Goal: Transaction & Acquisition: Obtain resource

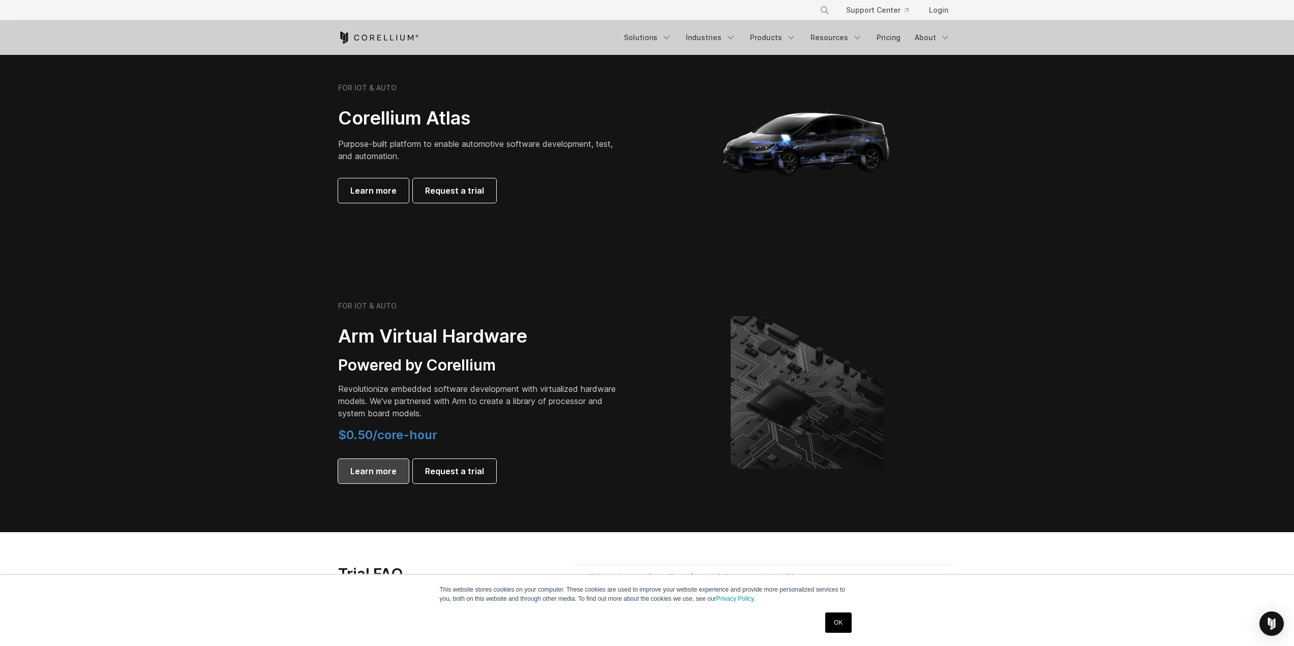
click at [373, 474] on span "Learn more" at bounding box center [373, 471] width 46 height 12
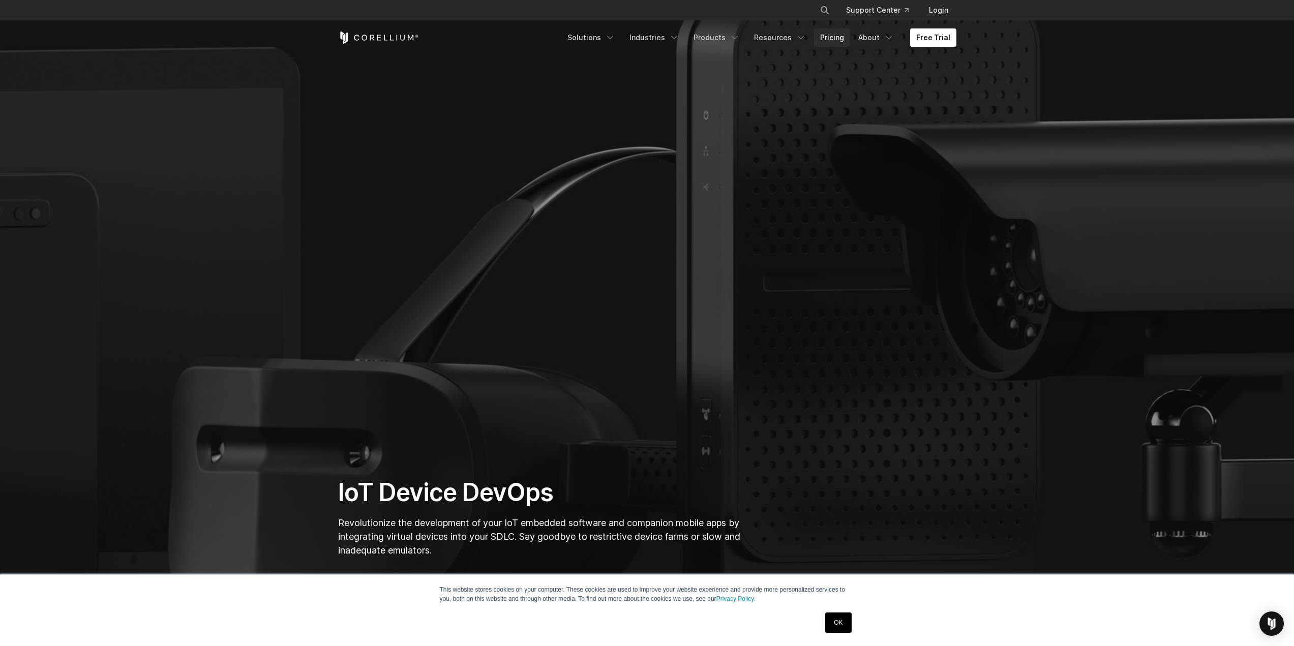
click at [837, 34] on link "Pricing" at bounding box center [832, 37] width 36 height 18
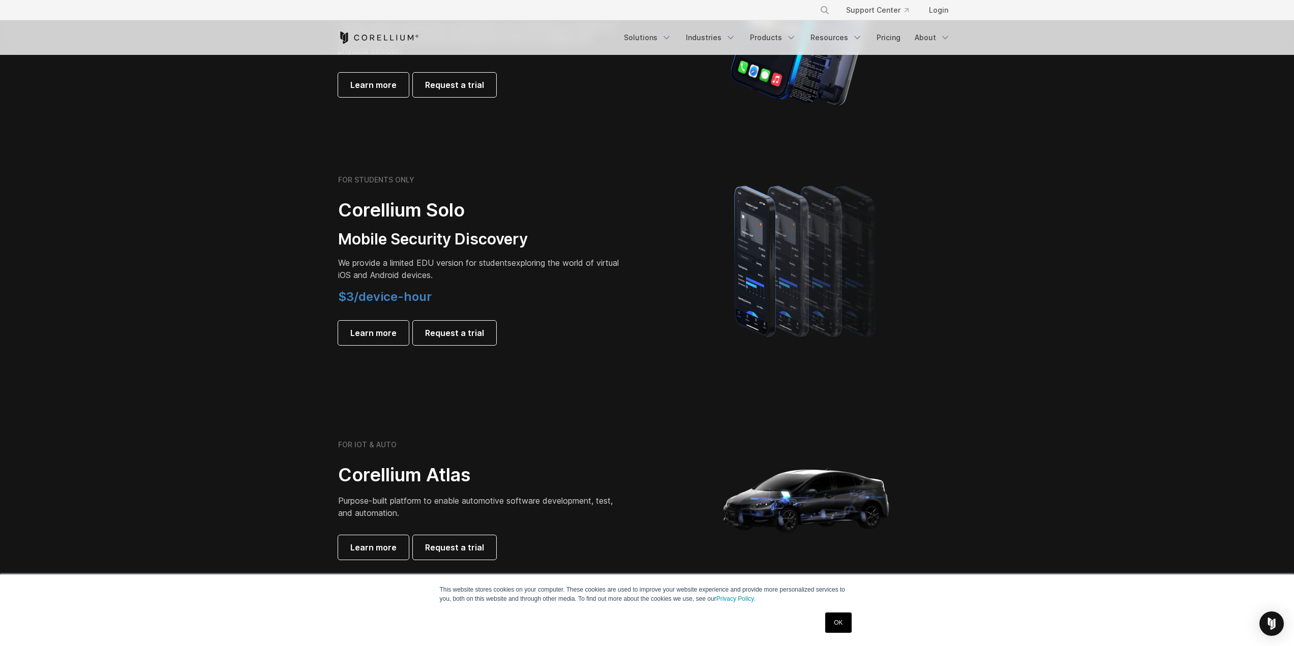
scroll to position [610, 0]
click at [381, 298] on span "$3/device-hour" at bounding box center [385, 295] width 94 height 15
click at [440, 335] on span "Request a trial" at bounding box center [454, 332] width 59 height 12
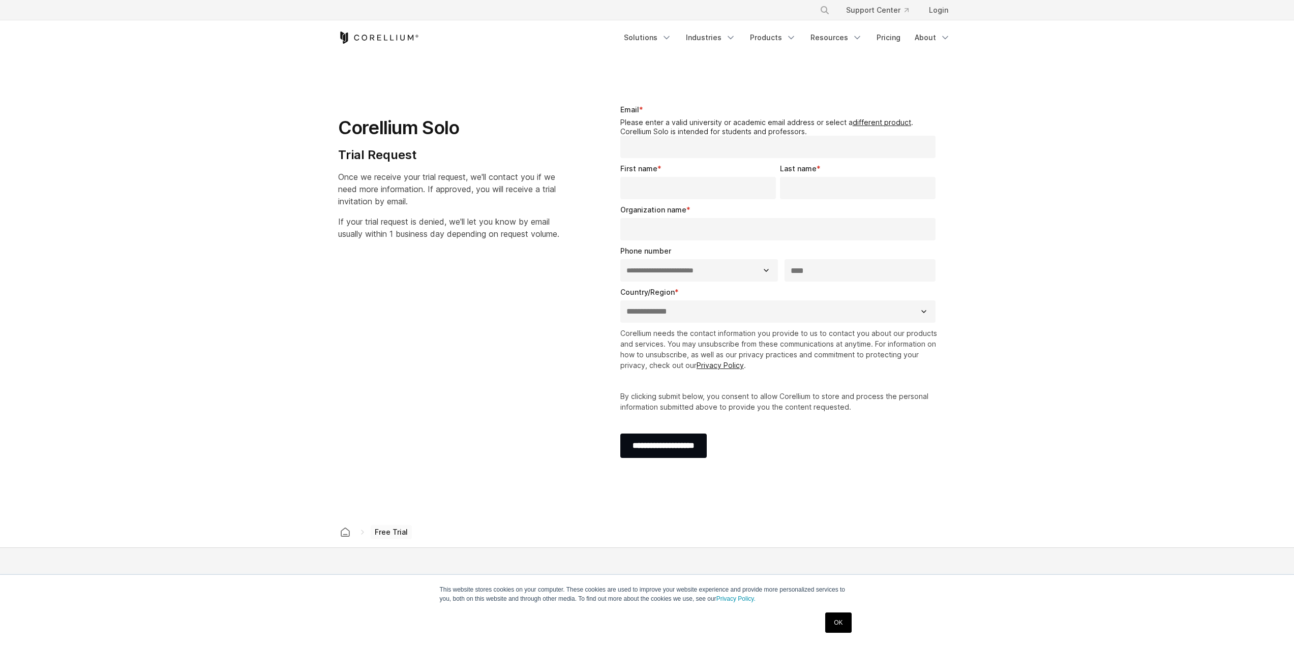
select select "**"
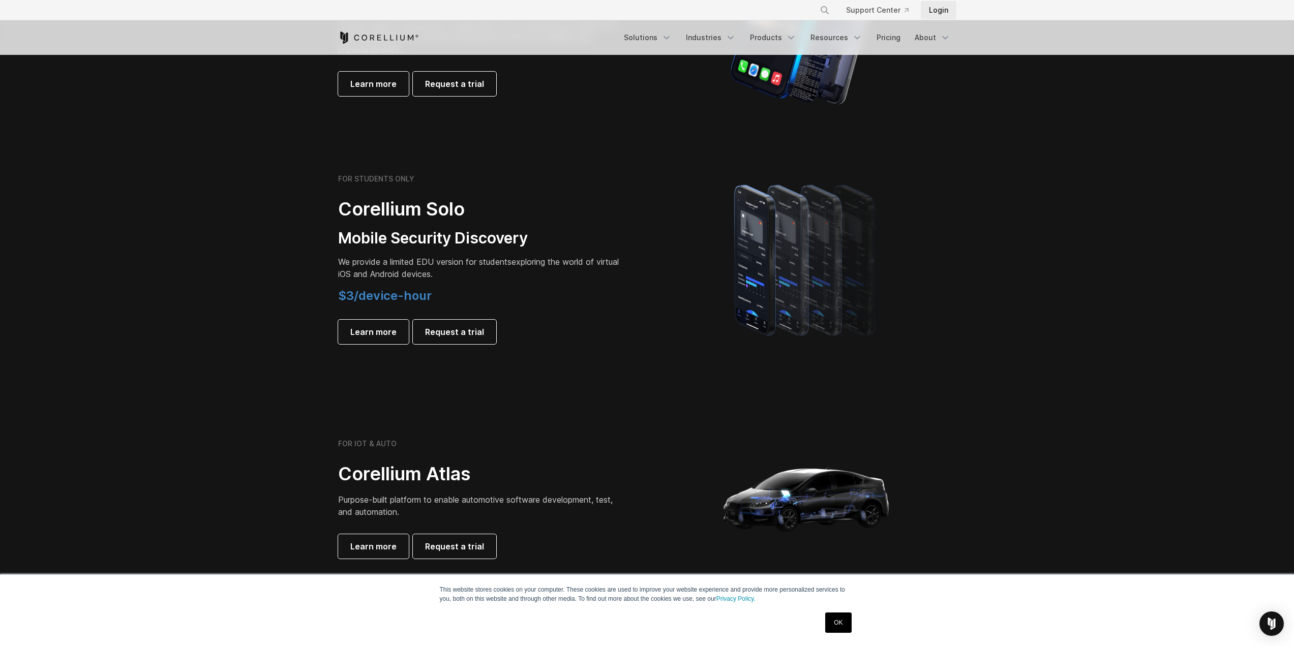
click at [939, 1] on link "Login" at bounding box center [939, 10] width 36 height 18
